Goal: Task Accomplishment & Management: Manage account settings

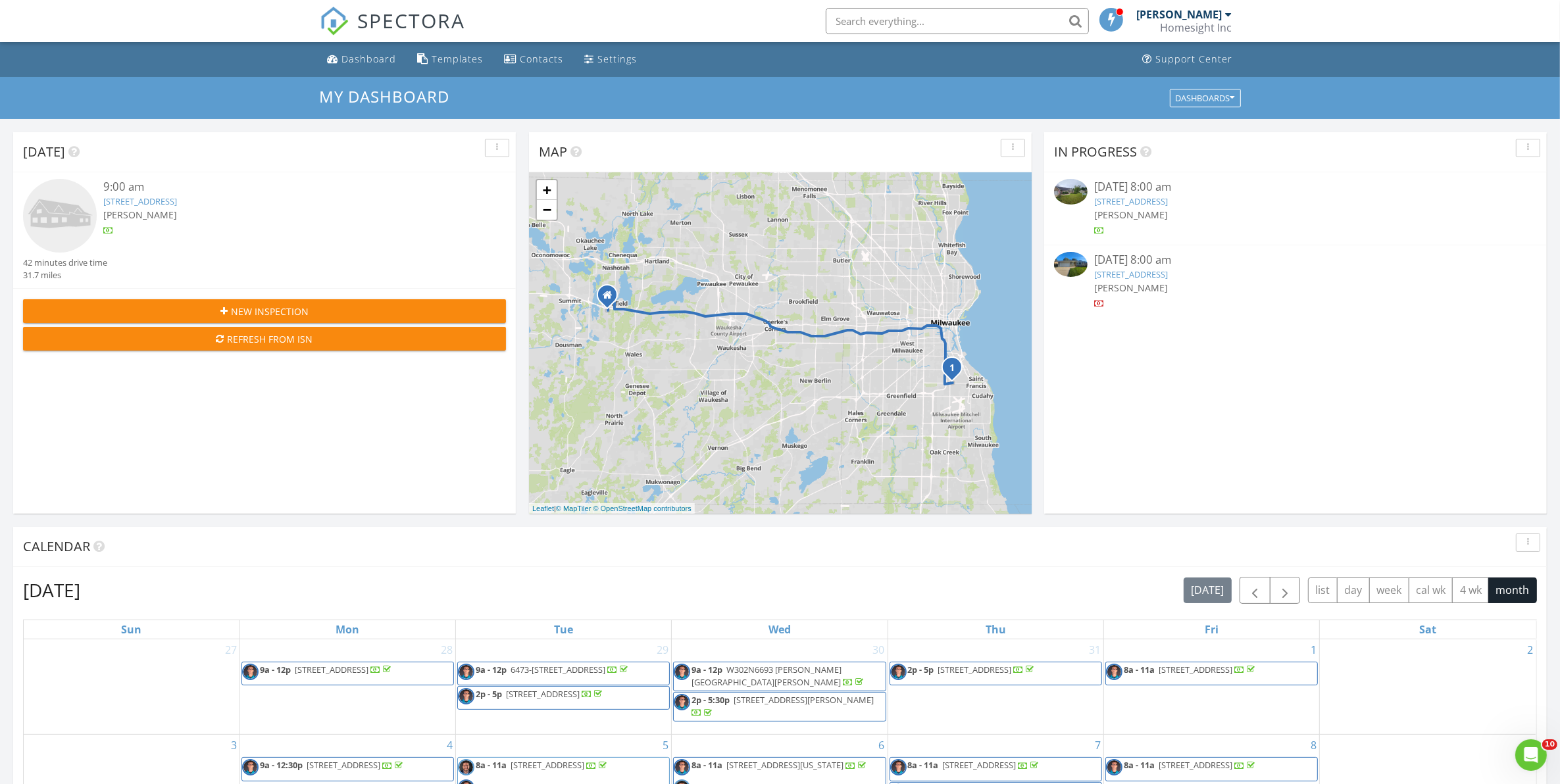
scroll to position [1222, 1586]
click at [206, 194] on div "9:00 am" at bounding box center [284, 188] width 363 height 17
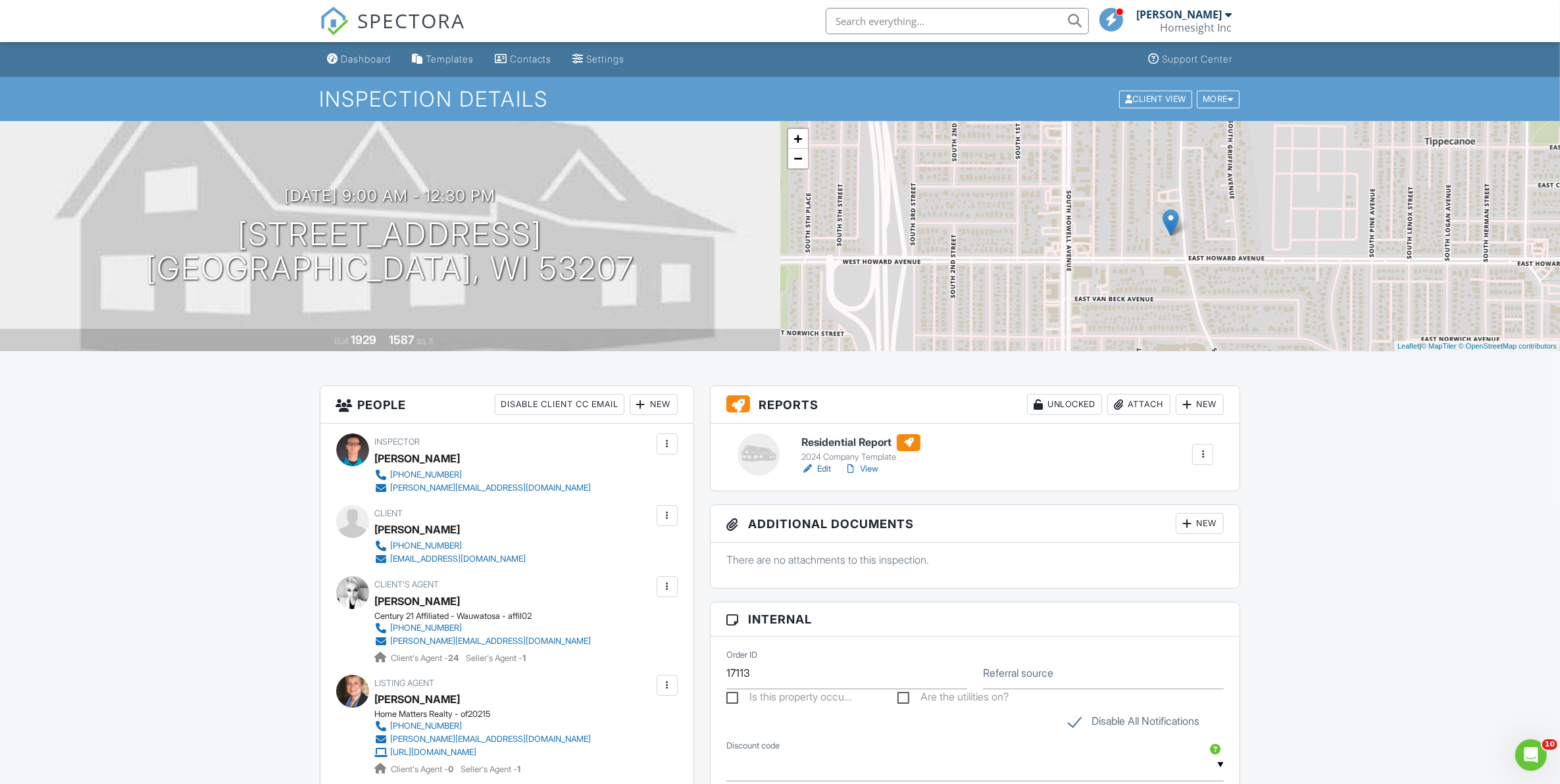
click at [1184, 406] on div at bounding box center [1187, 404] width 13 height 13
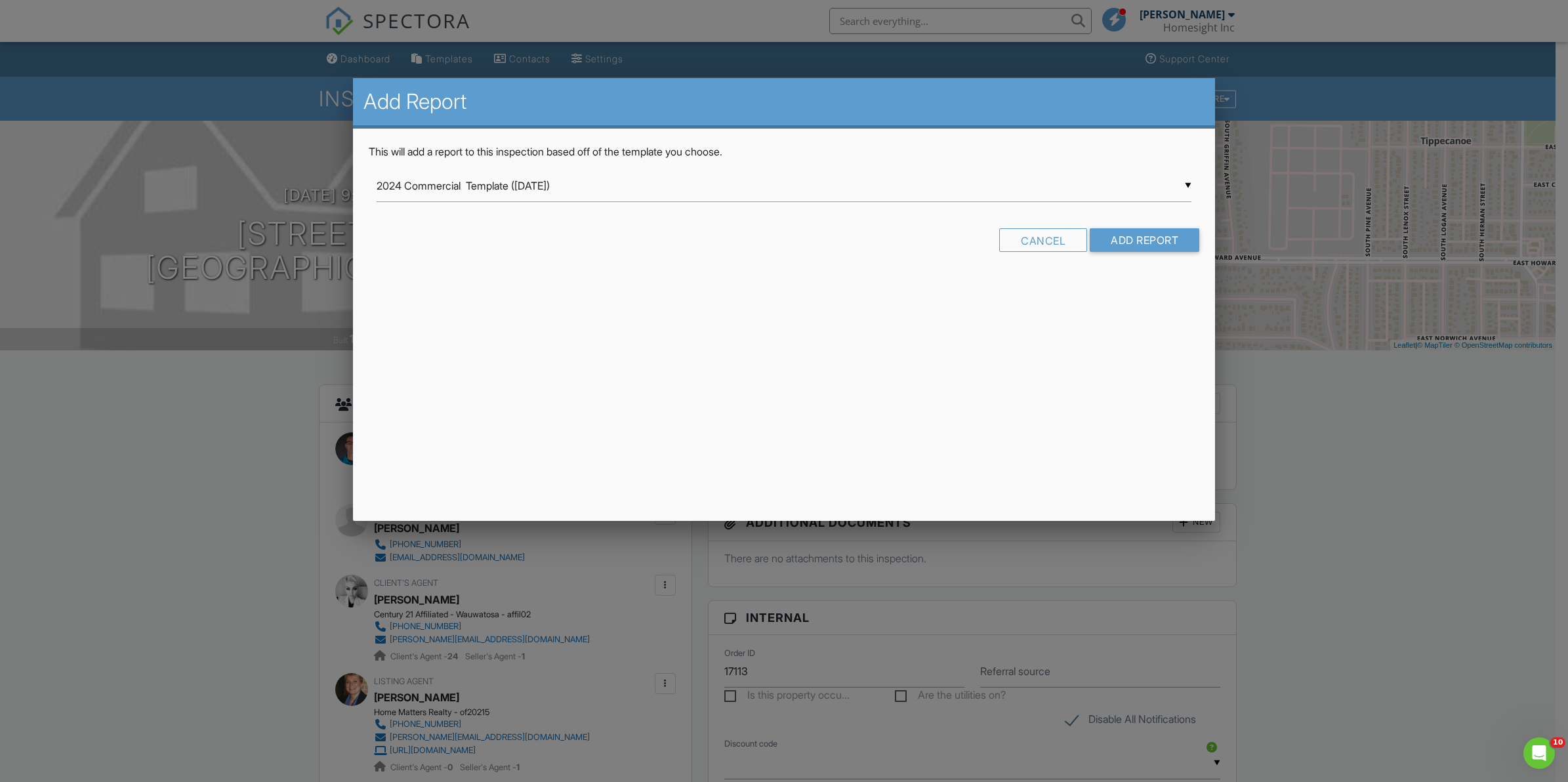
click at [539, 177] on div "▼ 2024 Commercial Template (2/27/24) 2024 Commercial Template (2/27/24) 2024 Co…" at bounding box center [785, 186] width 816 height 32
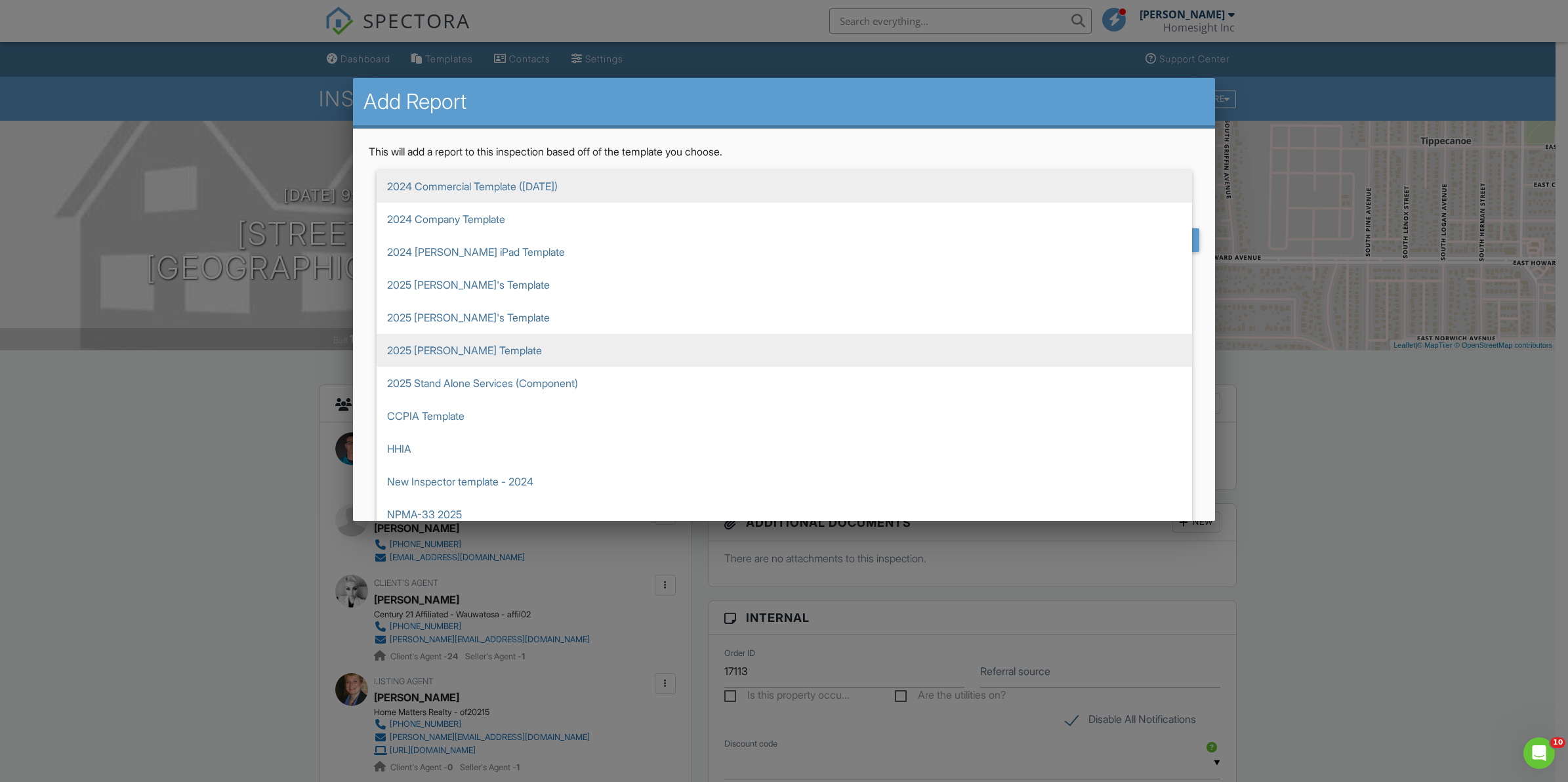
click at [489, 344] on span "2025 [PERSON_NAME] Template" at bounding box center [785, 351] width 816 height 33
type input "2025 [PERSON_NAME] Template"
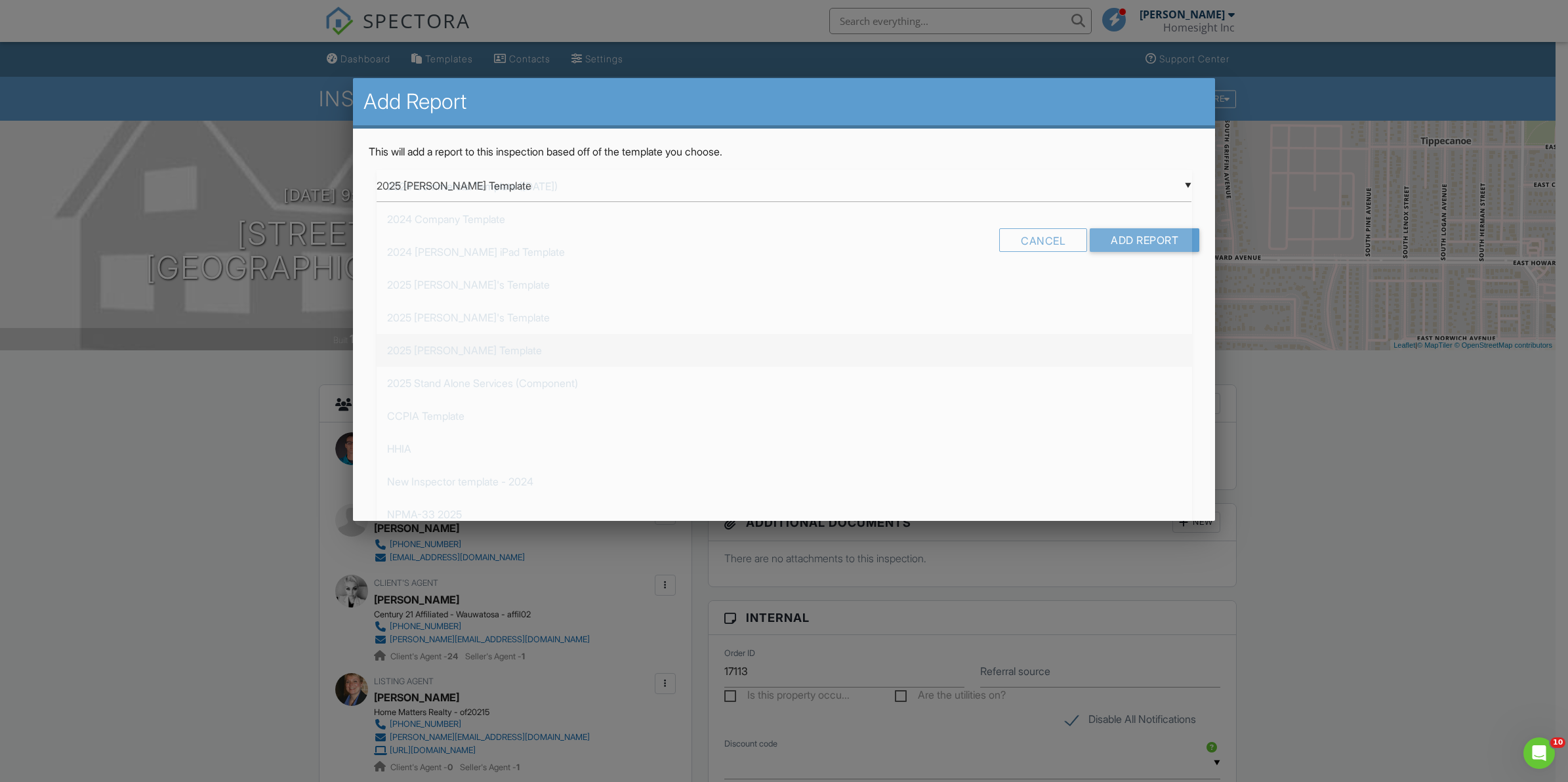
scroll to position [33, 0]
click at [1135, 243] on input "Add Report" at bounding box center [1144, 240] width 110 height 23
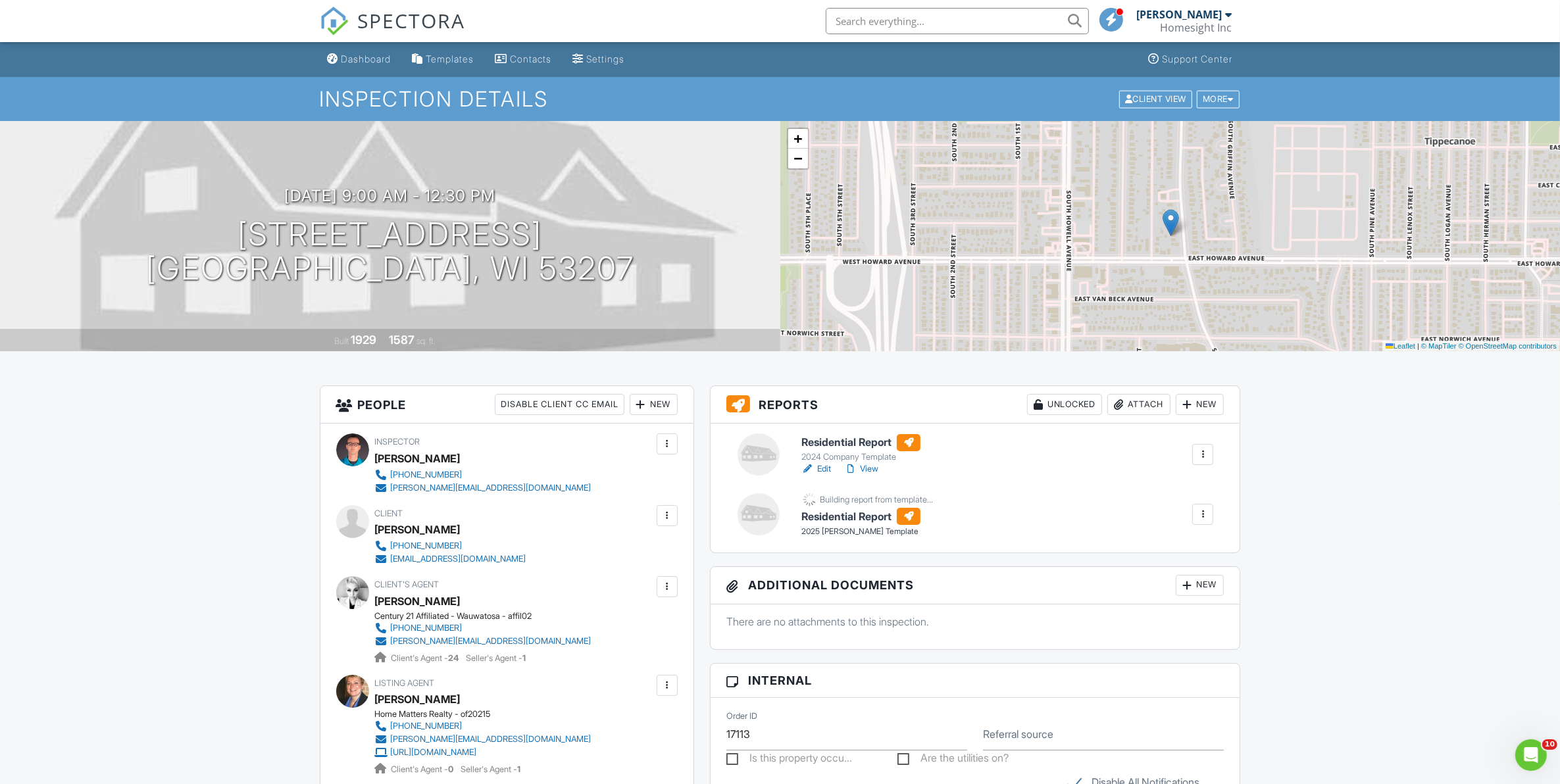
click at [1208, 457] on div at bounding box center [1202, 454] width 13 height 13
click at [1157, 546] on li "Delete" at bounding box center [1173, 557] width 80 height 33
click at [1204, 459] on div at bounding box center [1202, 454] width 13 height 13
click at [1155, 547] on li "Delete" at bounding box center [1173, 557] width 80 height 33
click at [1289, 462] on div "Dashboard Templates Contacts Settings Support Center Inspection Details Client …" at bounding box center [780, 770] width 1560 height 1457
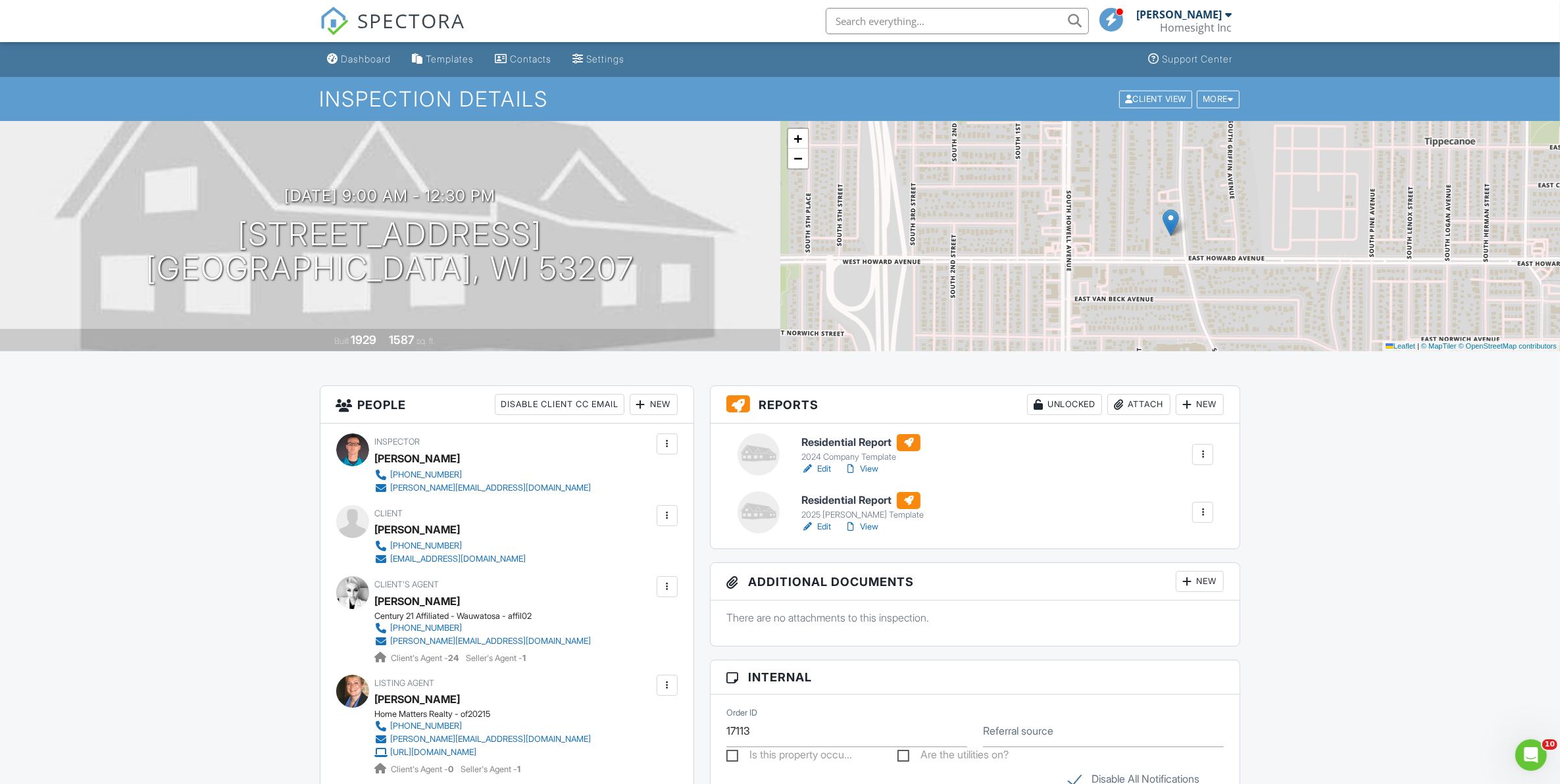
click at [1212, 454] on div at bounding box center [1203, 455] width 21 height 21
click at [1145, 551] on div at bounding box center [1145, 557] width 13 height 13
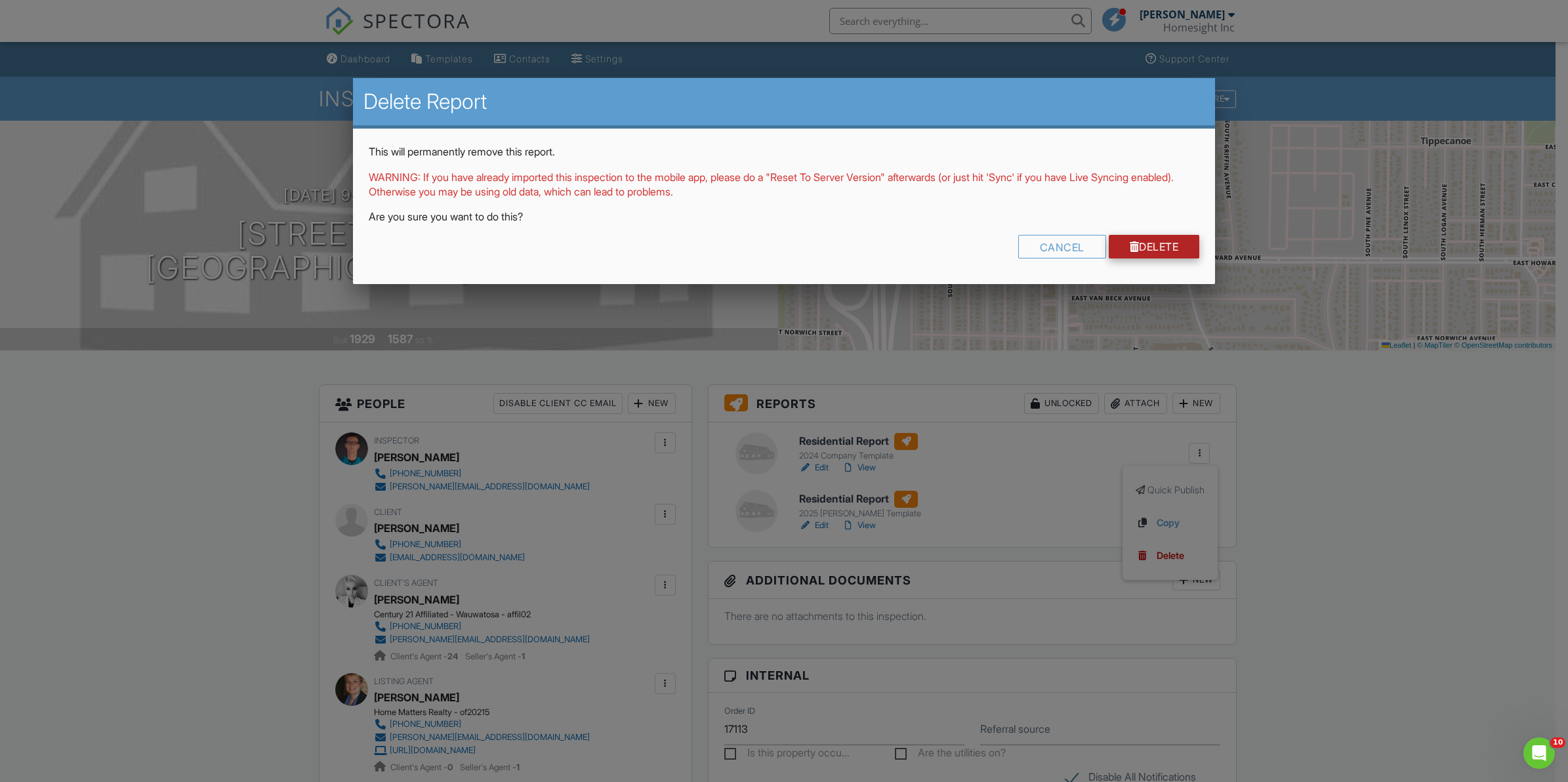
click at [1130, 248] on div at bounding box center [1135, 246] width 10 height 10
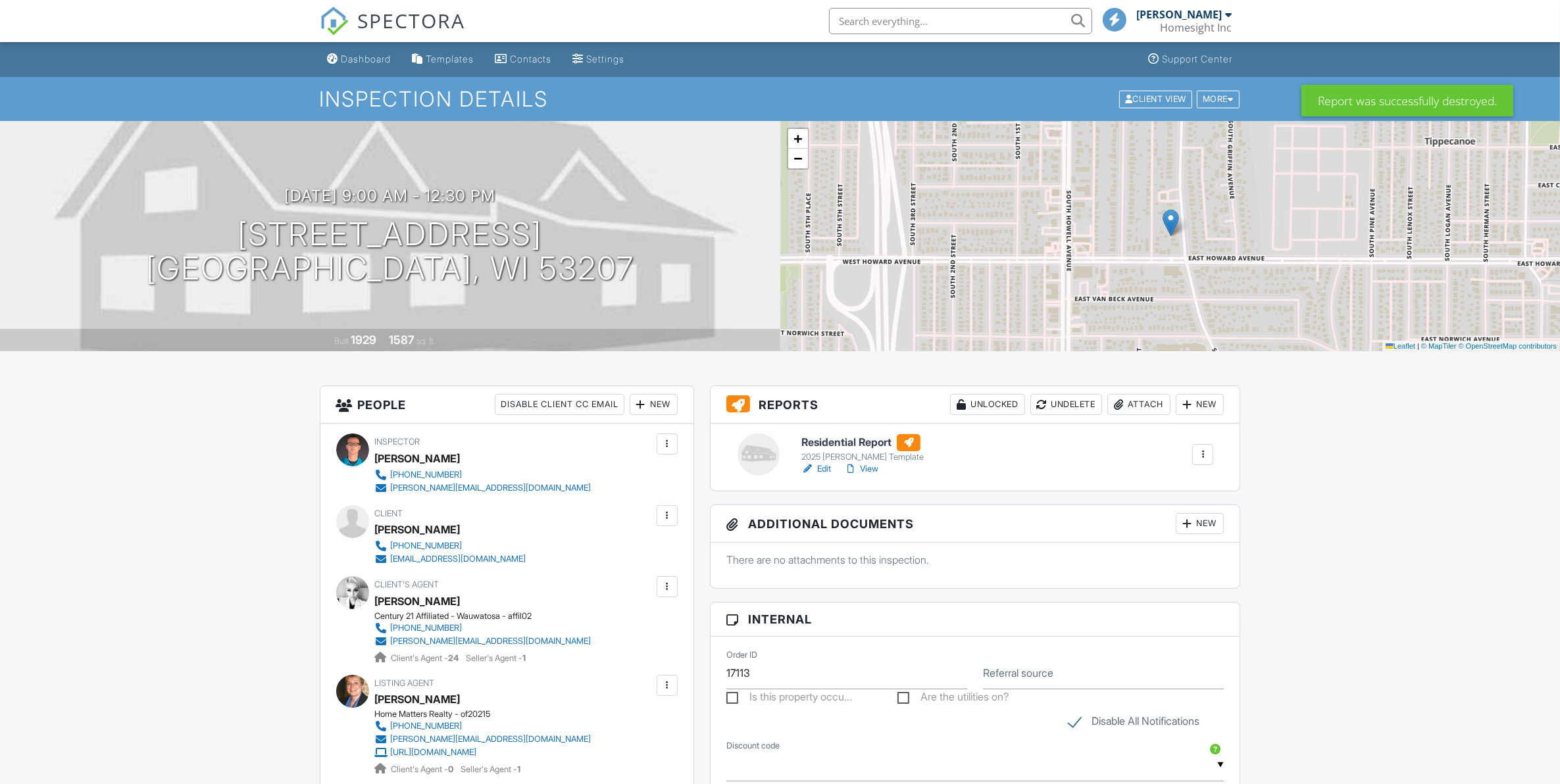
click at [822, 438] on h6 "Residential Report" at bounding box center [862, 442] width 123 height 17
